Goal: Task Accomplishment & Management: Use online tool/utility

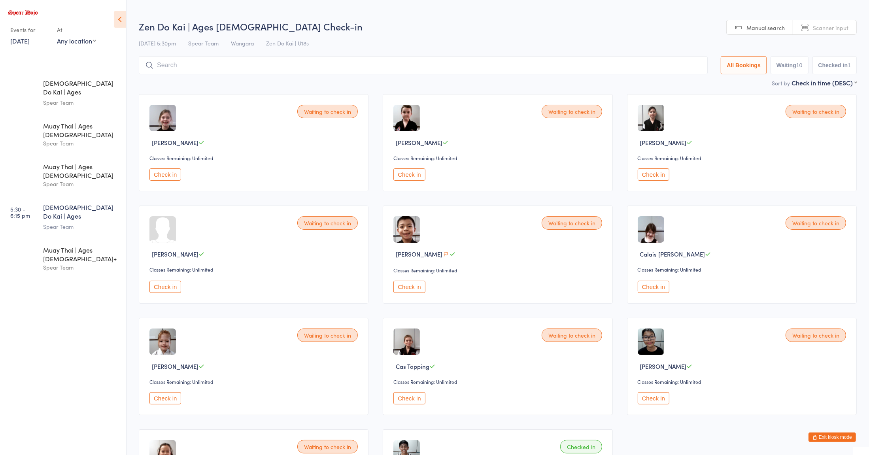
click at [417, 172] on button "Check in" at bounding box center [409, 174] width 32 height 12
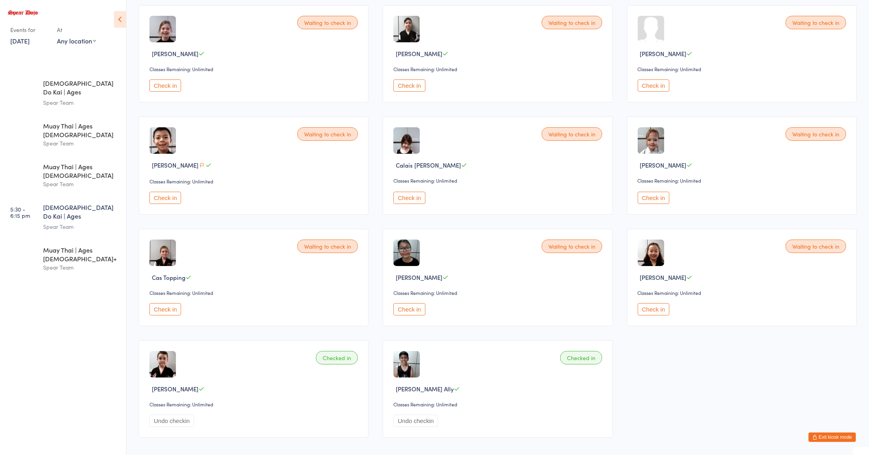
scroll to position [90, 0]
click at [175, 311] on button "Check in" at bounding box center [165, 308] width 32 height 12
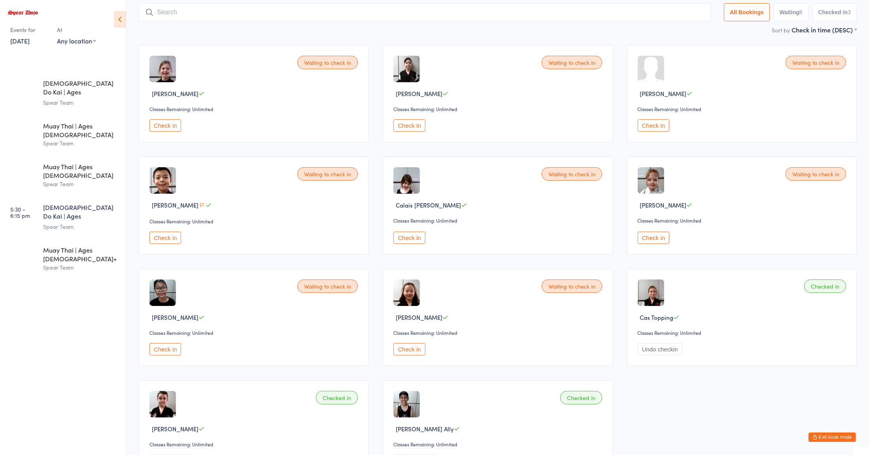
scroll to position [0, 0]
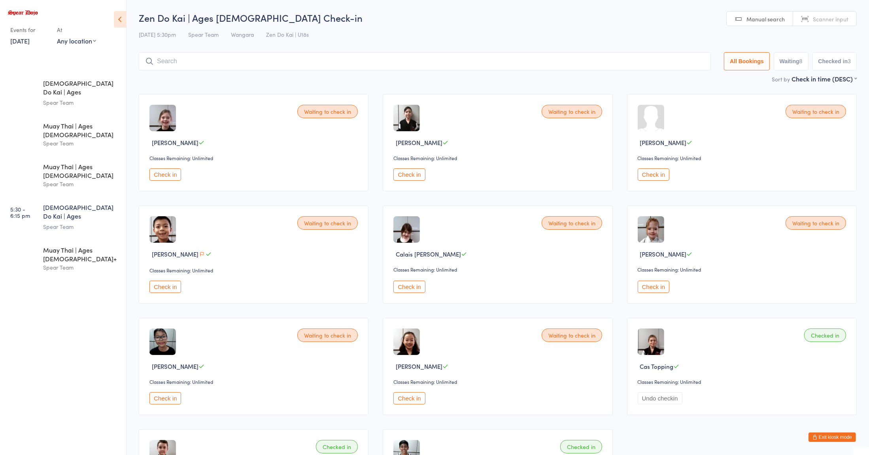
click at [405, 398] on button "Check in" at bounding box center [409, 398] width 32 height 12
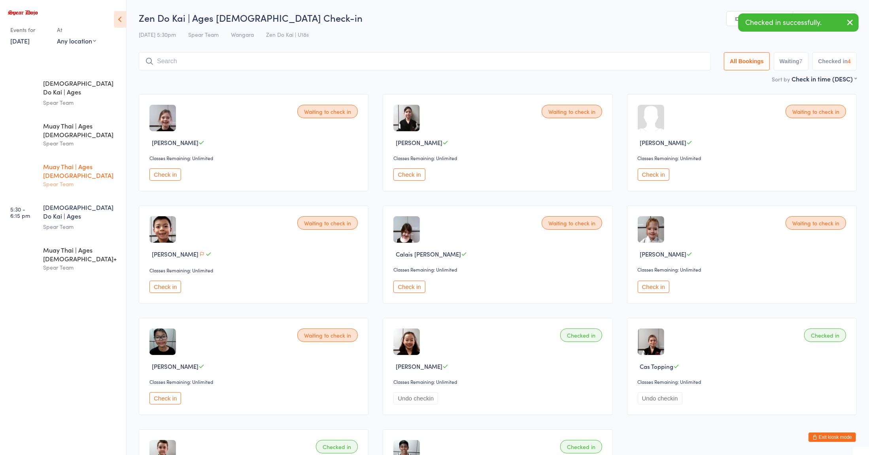
click at [70, 179] on div "Spear Team" at bounding box center [81, 183] width 76 height 9
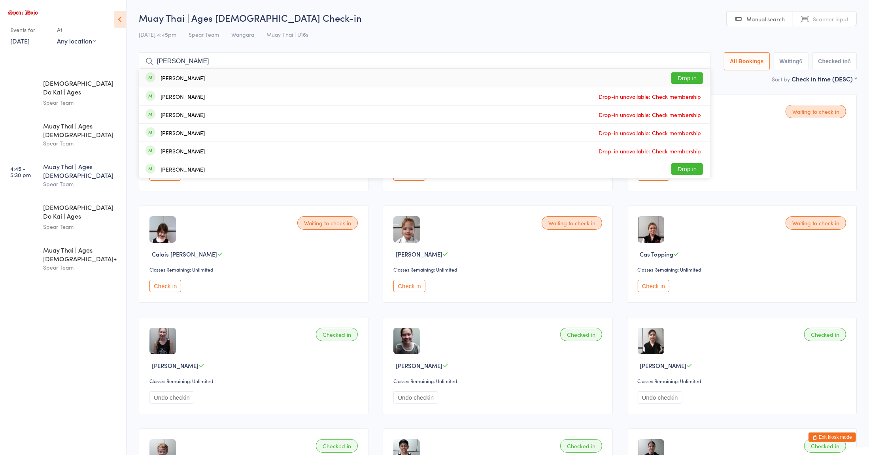
type input "[PERSON_NAME]"
click at [687, 80] on button "Drop in" at bounding box center [687, 77] width 32 height 11
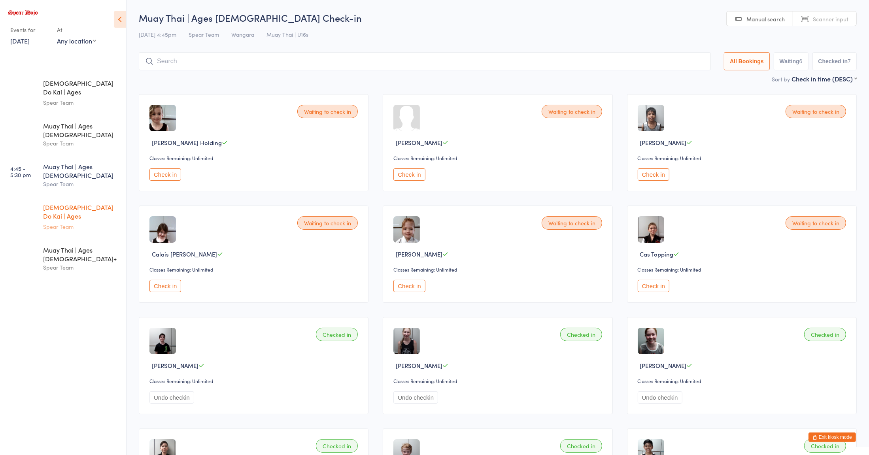
click at [85, 222] on div "Spear Team" at bounding box center [81, 226] width 76 height 9
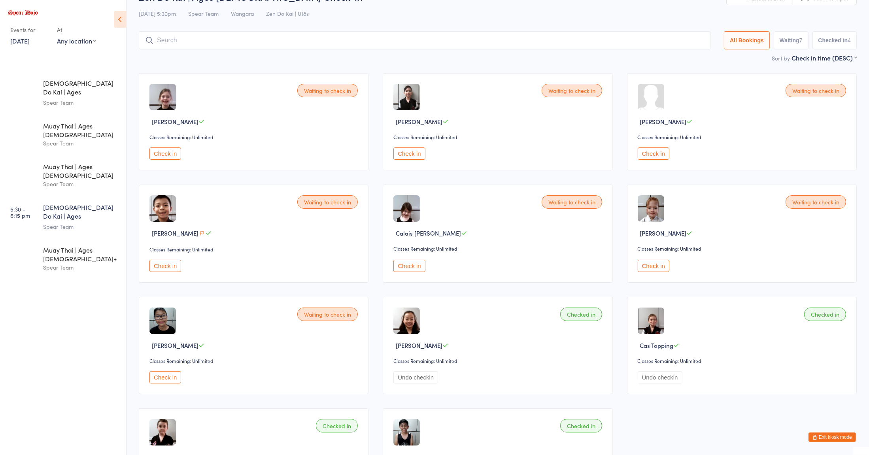
scroll to position [20, 0]
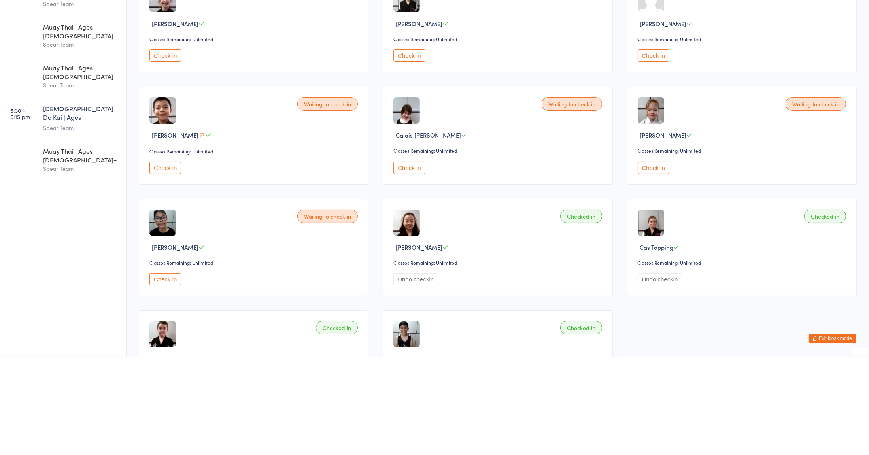
click at [171, 383] on button "Check in" at bounding box center [165, 378] width 32 height 12
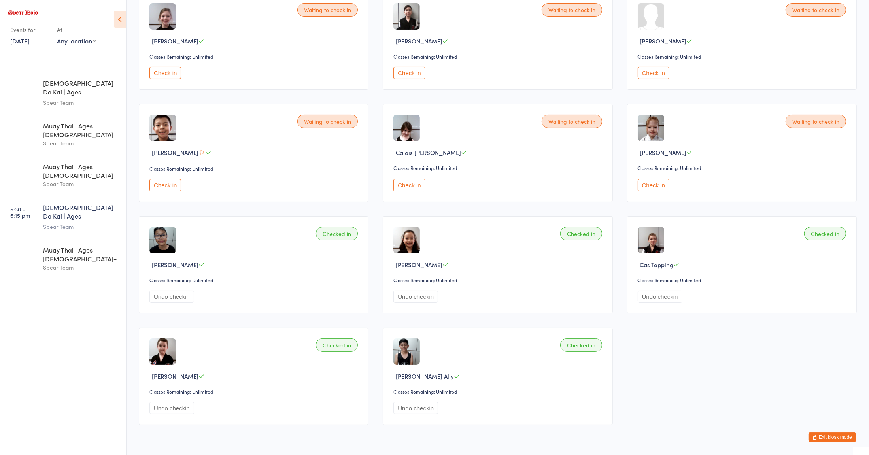
scroll to position [127, 0]
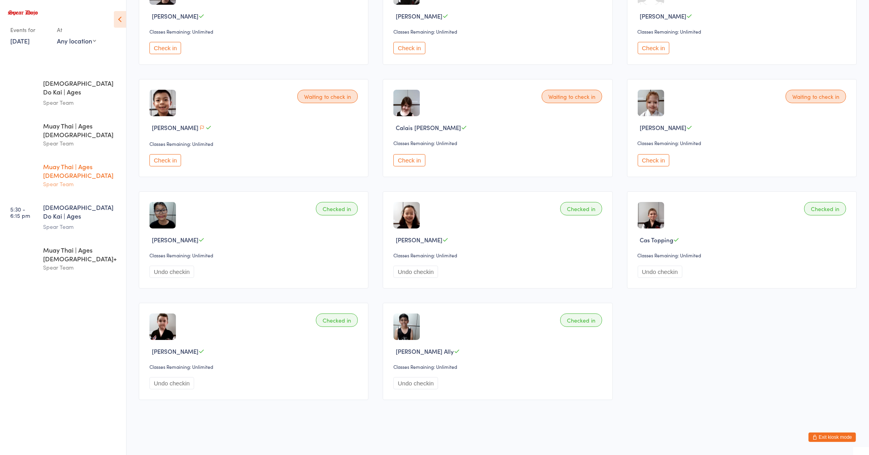
click at [98, 179] on div "Spear Team" at bounding box center [81, 183] width 76 height 9
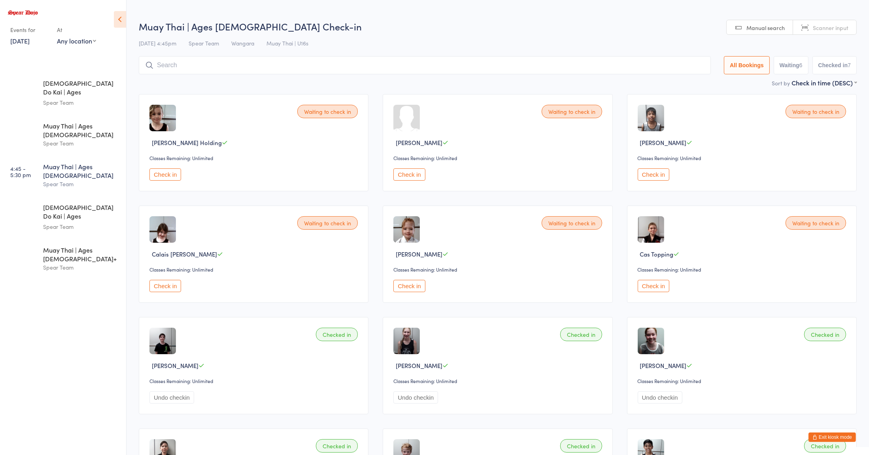
click at [655, 287] on button "Check in" at bounding box center [654, 286] width 32 height 12
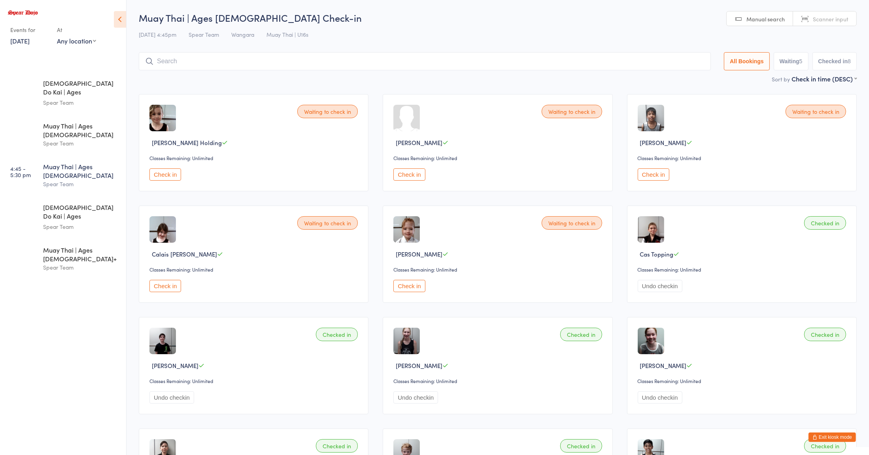
click at [66, 155] on div "Muay Thai | Ages [DEMOGRAPHIC_DATA] Spear Team" at bounding box center [84, 175] width 83 height 40
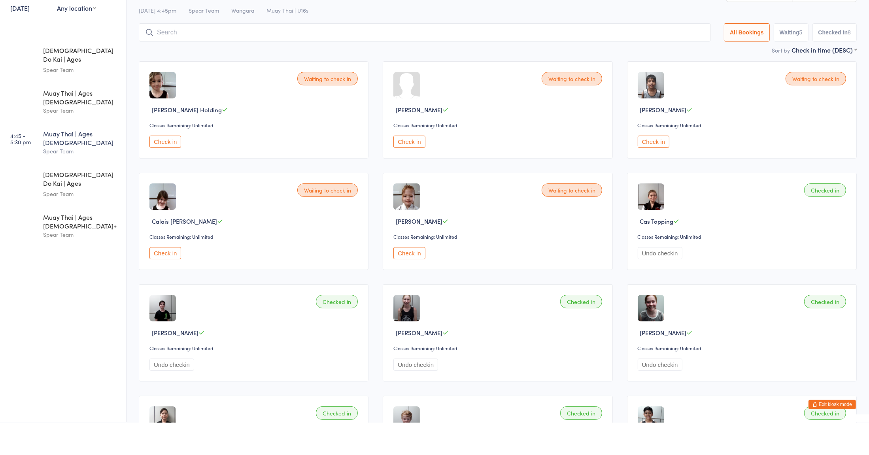
click at [411, 175] on button "Check in" at bounding box center [409, 174] width 32 height 12
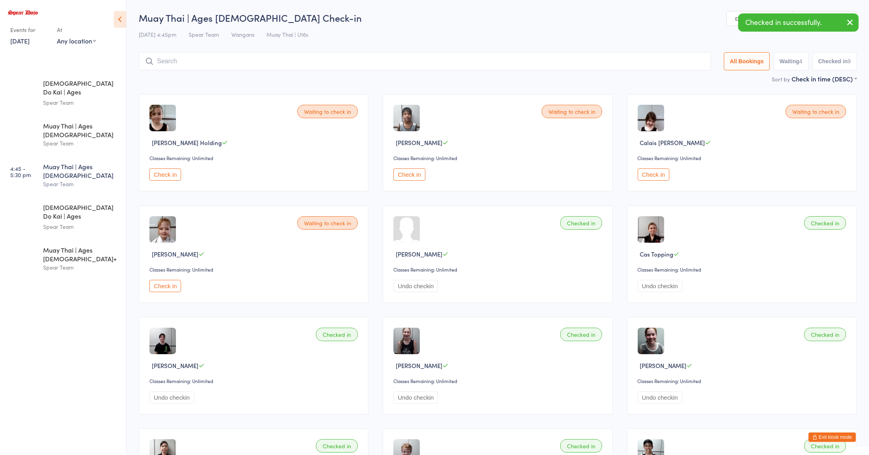
click at [653, 175] on button "Check in" at bounding box center [654, 174] width 32 height 12
click at [411, 176] on button "Check in" at bounding box center [409, 174] width 32 height 12
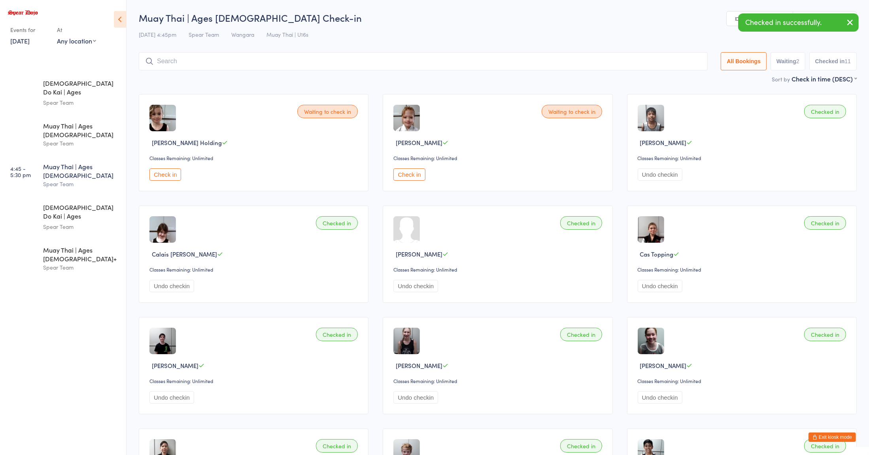
click at [411, 174] on button "Check in" at bounding box center [409, 174] width 32 height 12
click at [452, 61] on input "search" at bounding box center [423, 61] width 569 height 18
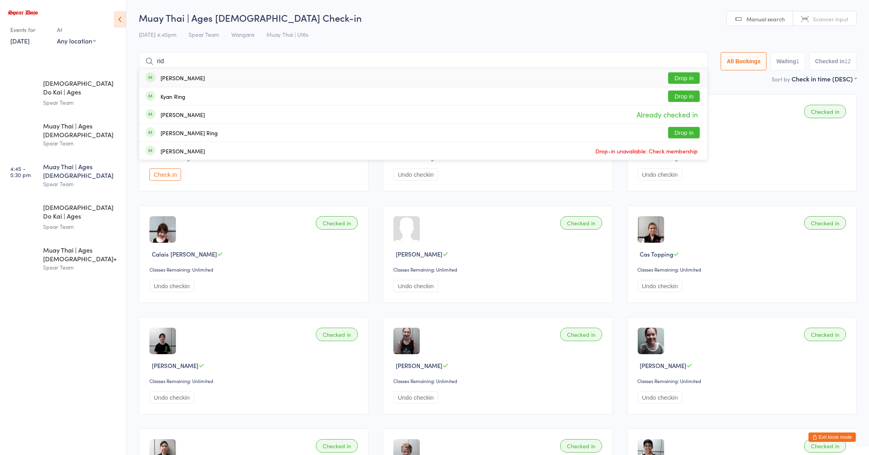
type input "rid"
click at [673, 77] on button "Drop in" at bounding box center [684, 77] width 32 height 11
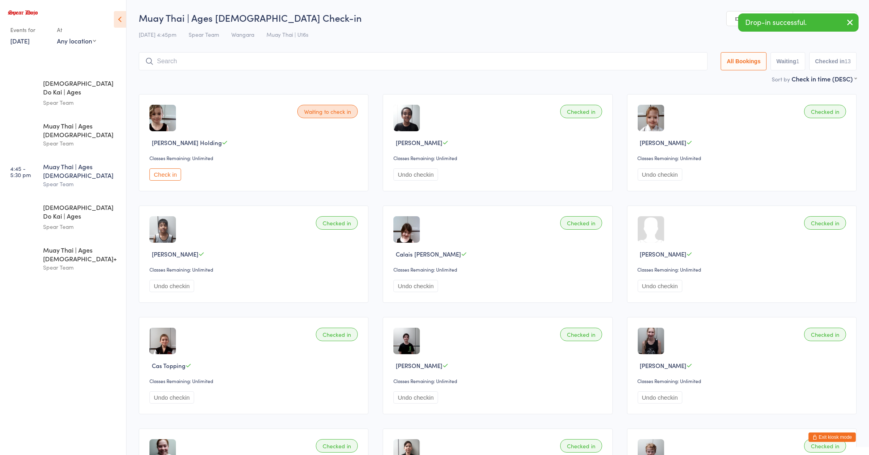
click at [624, 291] on div "Waiting to check in [PERSON_NAME] Holding Classes Remaining: Unlimited Check in…" at bounding box center [498, 365] width 732 height 557
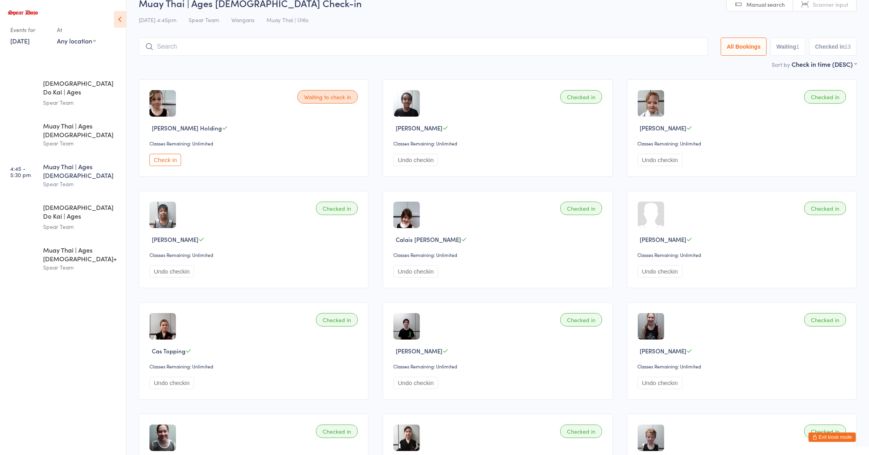
scroll to position [8, 0]
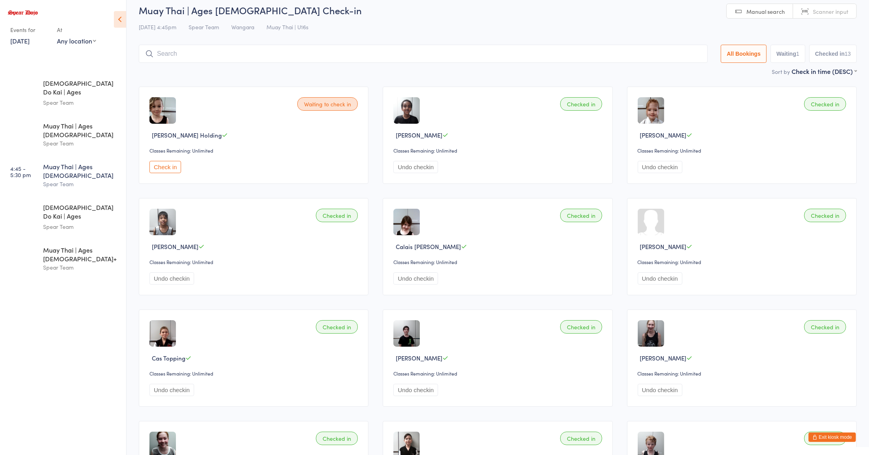
click at [52, 408] on ul "4:00 - 4:45 pm Zen Do Kai | Ages [DEMOGRAPHIC_DATA] Spear Team 4:44 - 5:29 pm M…" at bounding box center [63, 263] width 126 height 383
click at [92, 245] on div "Muay Thai | Ages [DEMOGRAPHIC_DATA]+" at bounding box center [81, 253] width 76 height 17
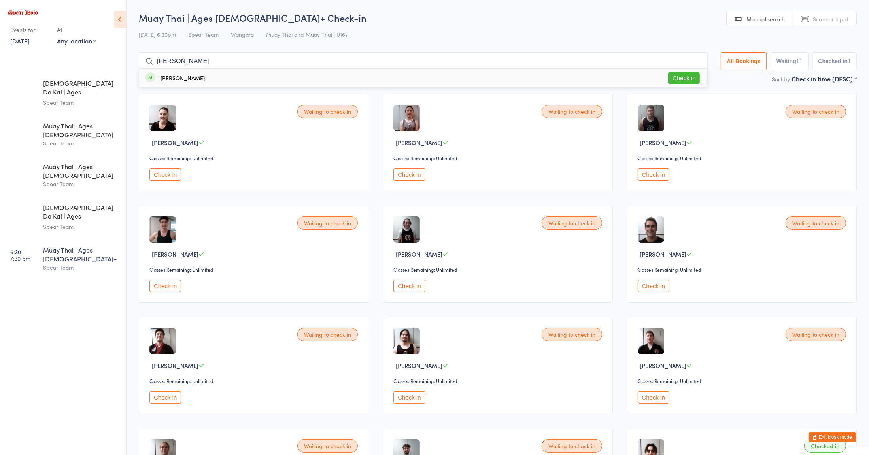
type input "[PERSON_NAME]"
click at [680, 81] on button "Check in" at bounding box center [684, 77] width 32 height 11
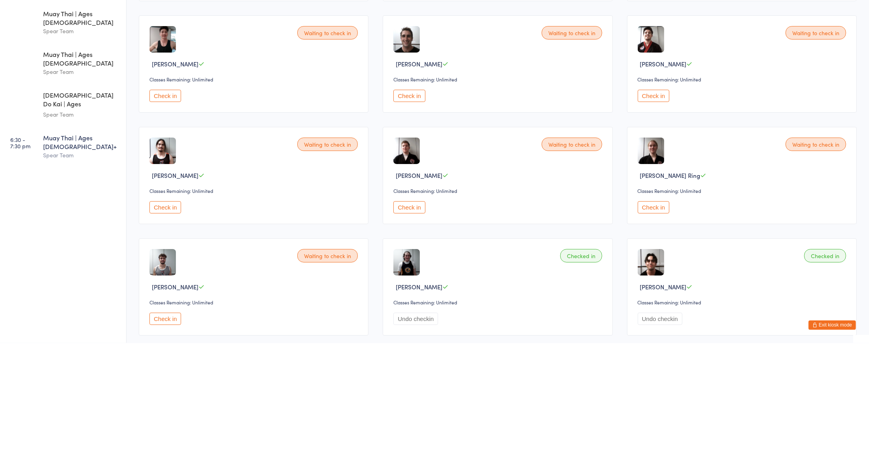
scroll to position [126, 0]
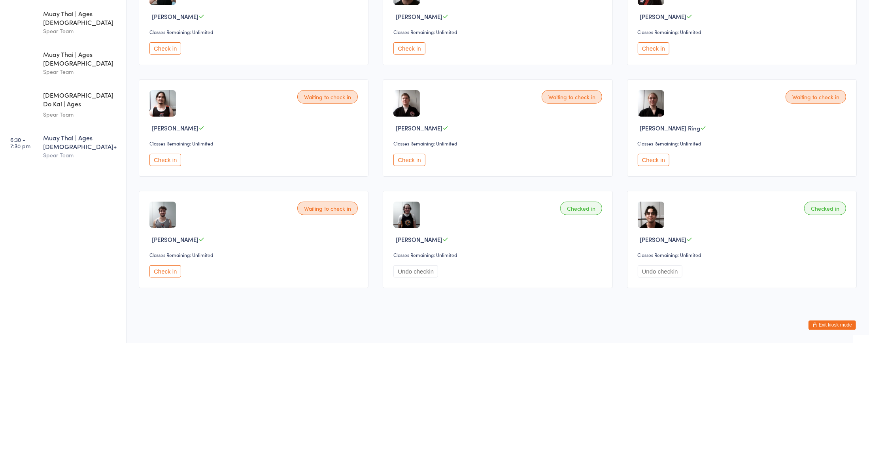
type input ","
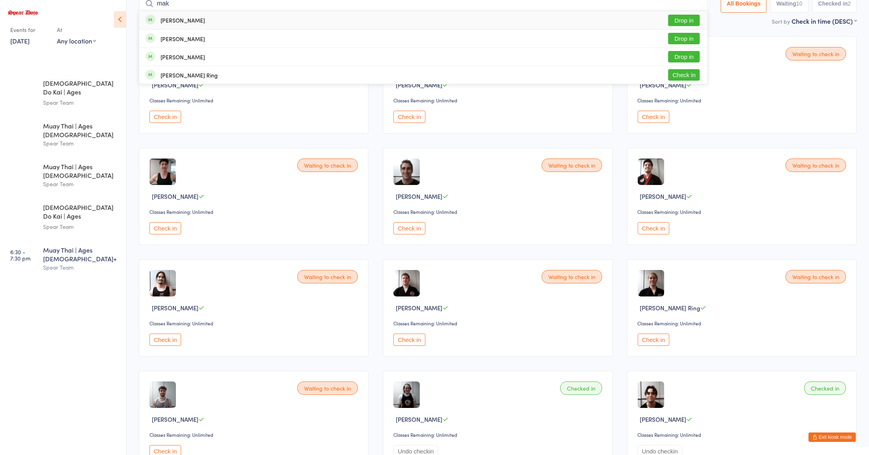
type input "mak"
click at [688, 38] on button "Drop in" at bounding box center [684, 38] width 32 height 11
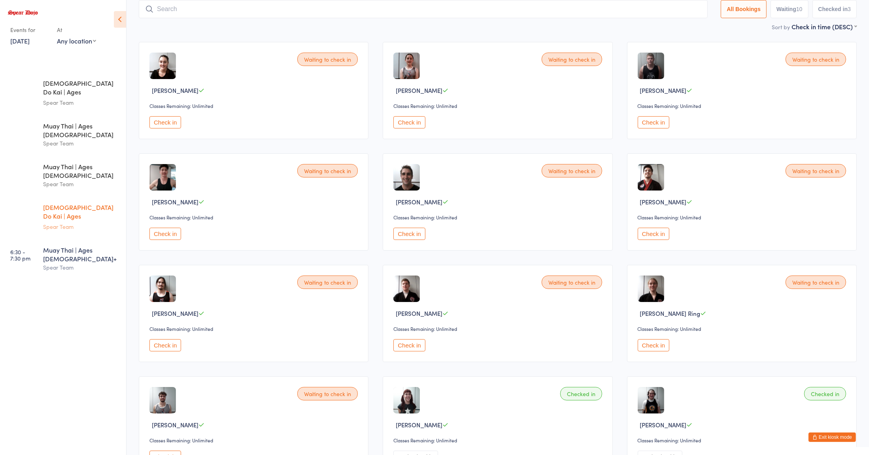
click at [51, 203] on div "[DEMOGRAPHIC_DATA] Do Kai | Ages [DEMOGRAPHIC_DATA]" at bounding box center [81, 212] width 76 height 19
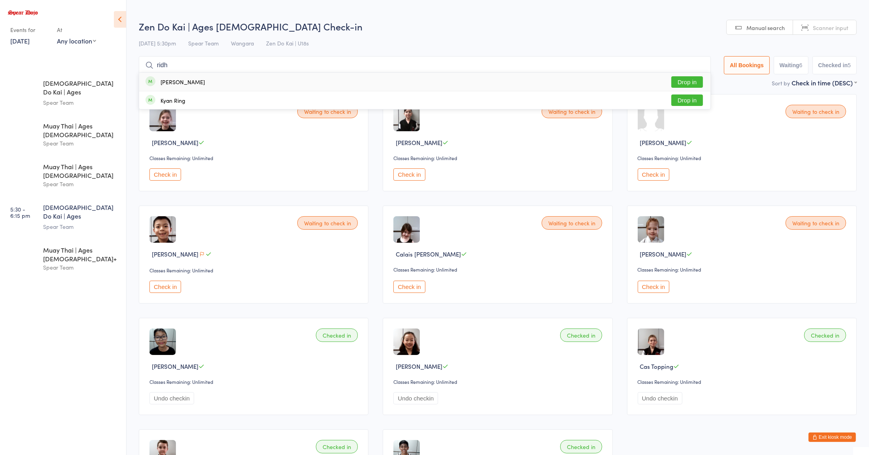
type input "ridh"
click at [682, 85] on button "Drop in" at bounding box center [687, 81] width 32 height 11
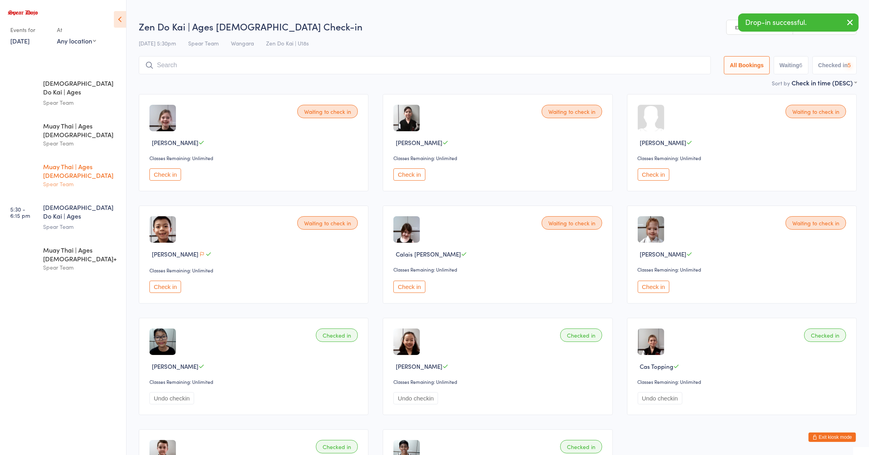
click at [57, 179] on div "Spear Team" at bounding box center [81, 183] width 76 height 9
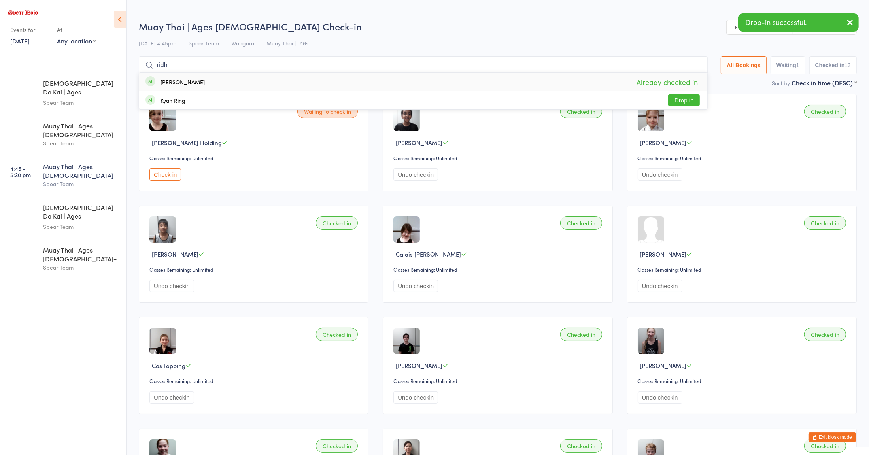
type input "ridh"
click at [678, 100] on button "Drop in" at bounding box center [684, 99] width 32 height 11
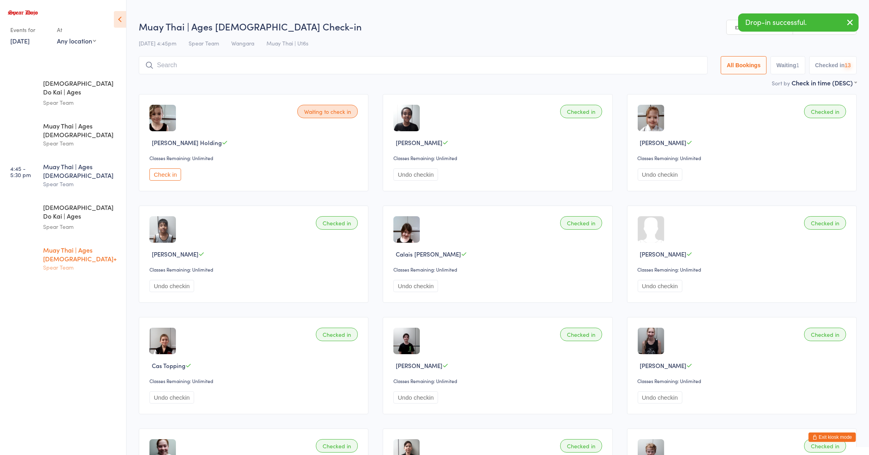
click at [64, 245] on div "Muay Thai | Ages [DEMOGRAPHIC_DATA]+" at bounding box center [81, 253] width 76 height 17
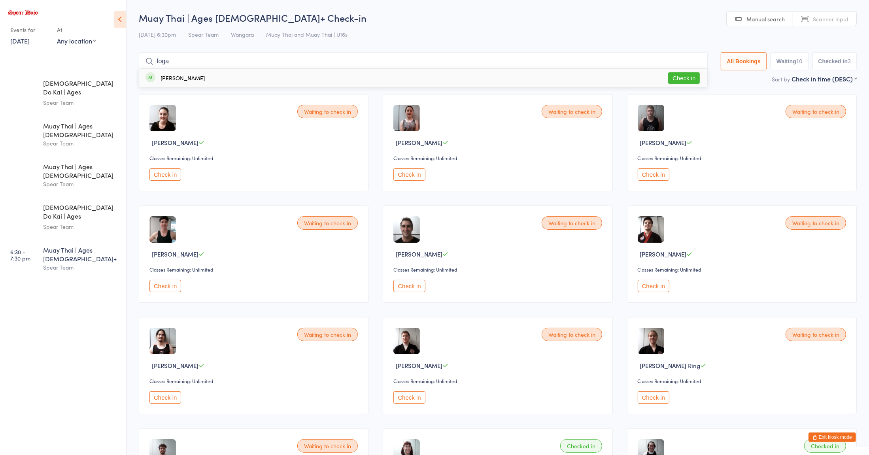
type input "loga"
click at [229, 80] on div "[PERSON_NAME] Check in" at bounding box center [423, 78] width 568 height 18
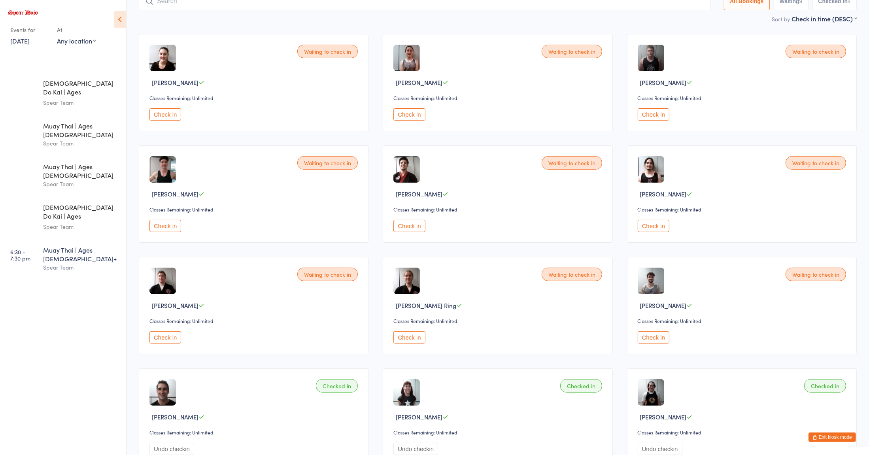
scroll to position [60, 0]
click at [414, 225] on button "Check in" at bounding box center [409, 225] width 32 height 12
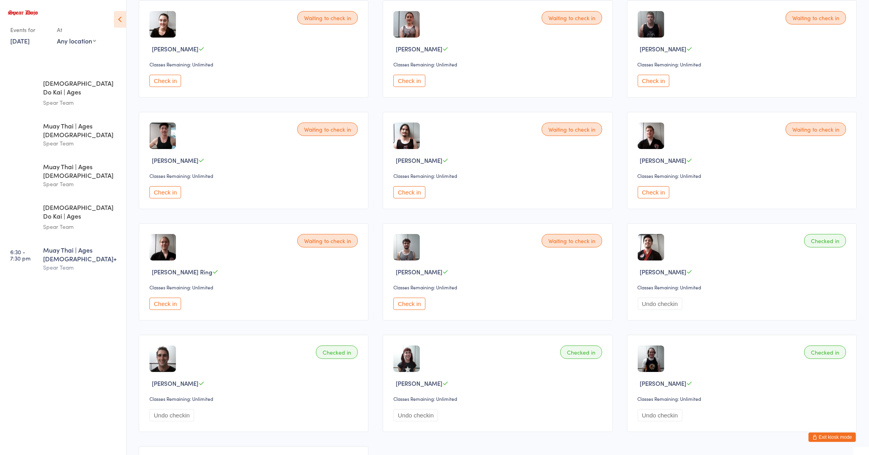
scroll to position [96, 0]
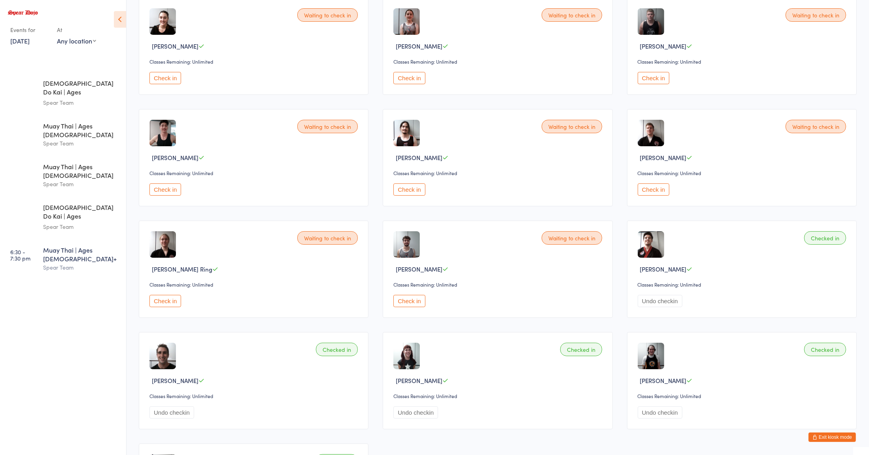
click at [170, 302] on button "Check in" at bounding box center [165, 301] width 32 height 12
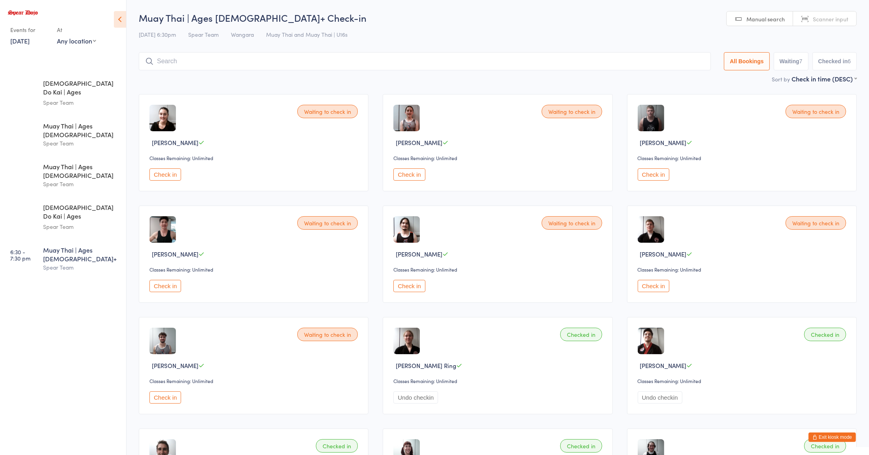
click at [277, 58] on input "search" at bounding box center [425, 61] width 572 height 18
type input "ryl"
click at [683, 77] on button "Drop in" at bounding box center [687, 77] width 32 height 11
click at [168, 287] on button "Check in" at bounding box center [165, 286] width 32 height 12
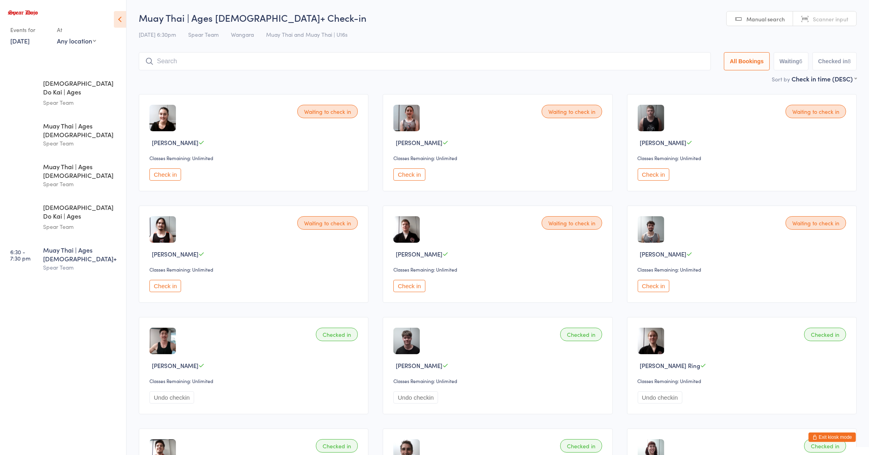
click at [215, 63] on input "search" at bounding box center [425, 61] width 572 height 18
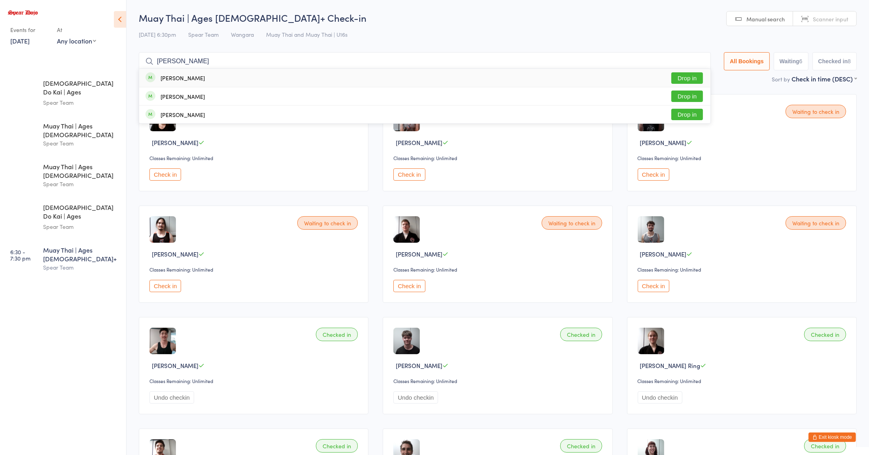
type input "[PERSON_NAME]"
click at [230, 84] on div "[PERSON_NAME] Drop in" at bounding box center [424, 78] width 571 height 18
